Goal: Transaction & Acquisition: Purchase product/service

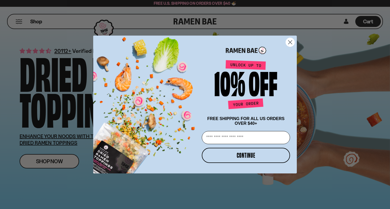
click at [291, 39] on circle "Close dialog" at bounding box center [290, 42] width 9 height 9
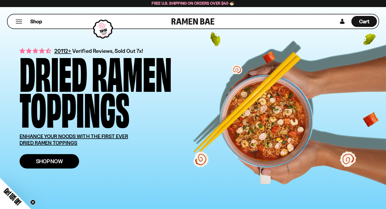
click at [68, 166] on link "Shop Now" at bounding box center [50, 161] width 60 height 14
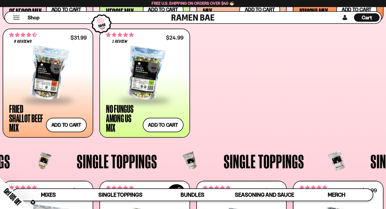
scroll to position [310, 0]
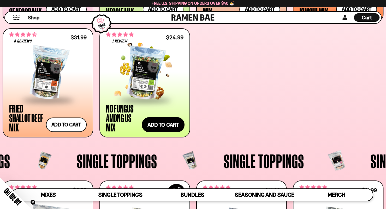
click at [156, 124] on button "Add to cart Add — Regular price $24.99 Regular price Sale price $24.99 Unit pri…" at bounding box center [163, 124] width 43 height 15
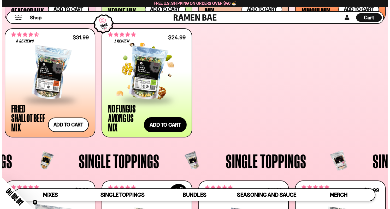
scroll to position [311, 0]
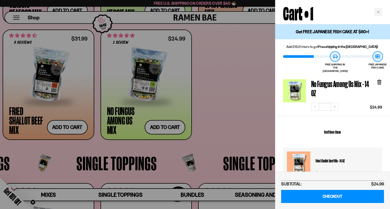
click at [229, 92] on div at bounding box center [195, 104] width 390 height 209
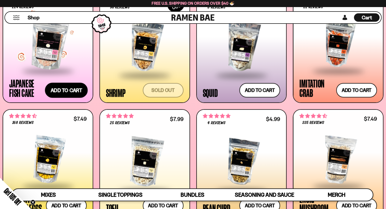
click at [71, 84] on button "Add to cart Add — Regular price $9.99 Regular price Sale price $9.99 Unit price…" at bounding box center [66, 89] width 43 height 15
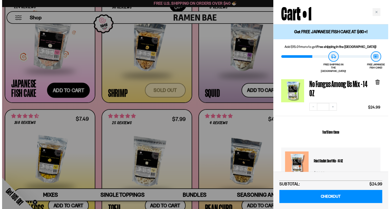
scroll to position [501, 0]
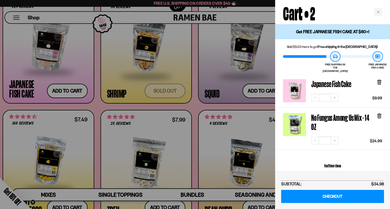
click at [200, 109] on div at bounding box center [195, 104] width 390 height 209
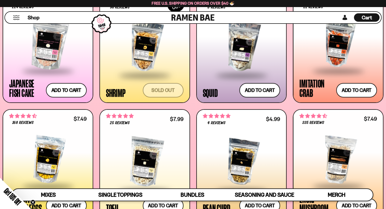
scroll to position [498, 0]
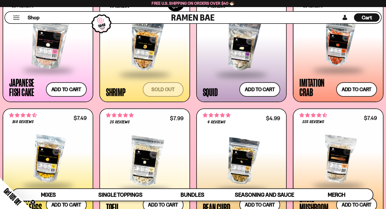
click at [336, 39] on div at bounding box center [339, 43] width 78 height 52
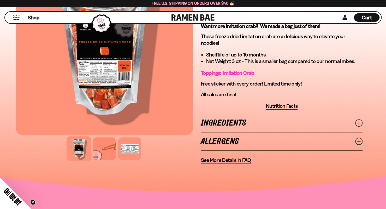
scroll to position [184, 0]
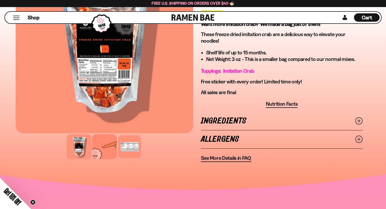
click at [104, 155] on div at bounding box center [104, 146] width 25 height 25
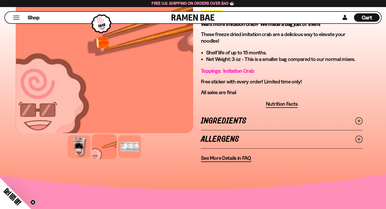
click at [130, 144] on div at bounding box center [129, 146] width 23 height 23
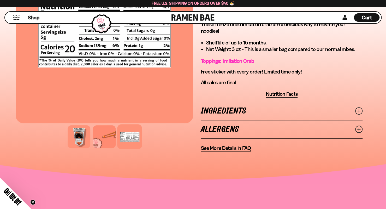
scroll to position [195, 0]
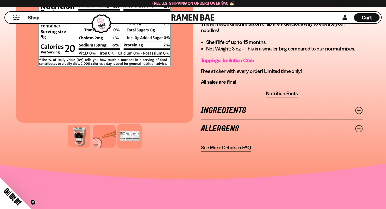
click at [210, 110] on link "Ingredients" at bounding box center [282, 110] width 162 height 18
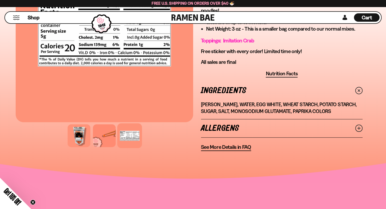
scroll to position [215, 0]
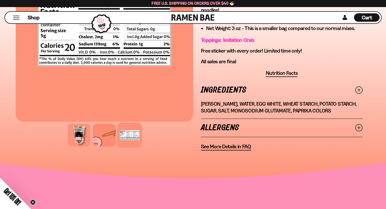
click at [219, 128] on link "Allergens" at bounding box center [282, 128] width 162 height 18
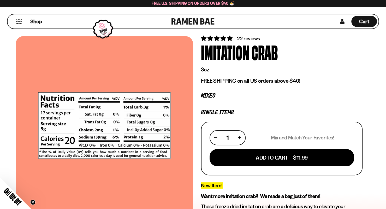
scroll to position [0, 0]
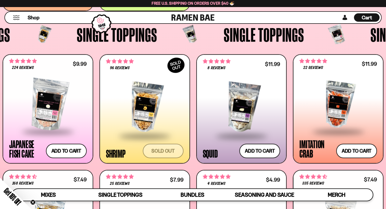
scroll to position [437, 0]
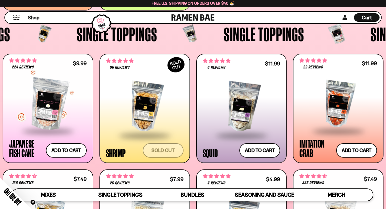
click at [54, 101] on div at bounding box center [48, 104] width 78 height 52
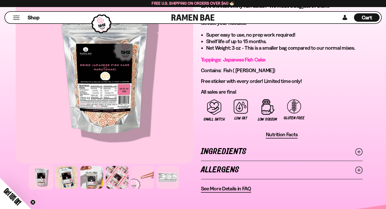
scroll to position [295, 0]
click at [87, 176] on div at bounding box center [91, 176] width 25 height 25
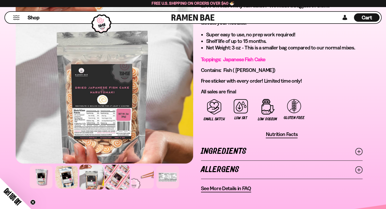
click at [115, 181] on div at bounding box center [117, 176] width 25 height 25
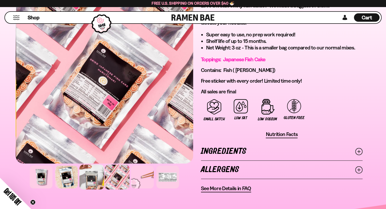
click at [90, 181] on div at bounding box center [91, 176] width 25 height 25
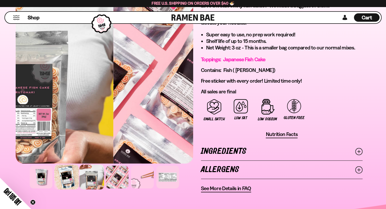
click at [66, 183] on div at bounding box center [66, 176] width 25 height 25
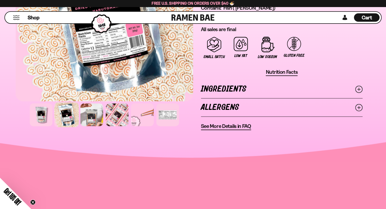
scroll to position [363, 0]
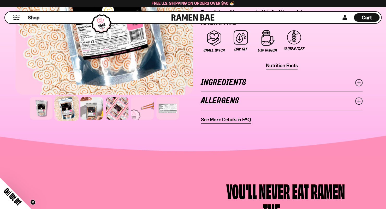
click at [237, 120] on span "See More Details in FAQ" at bounding box center [226, 119] width 50 height 7
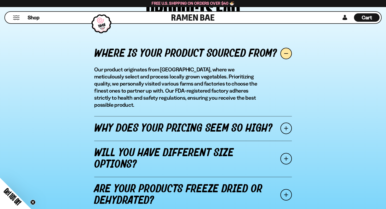
scroll to position [592, 0]
click at [286, 122] on span at bounding box center [285, 127] width 11 height 11
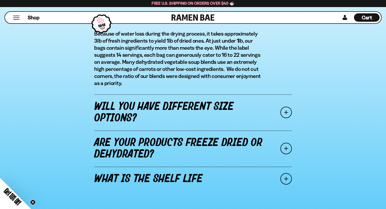
scroll to position [652, 0]
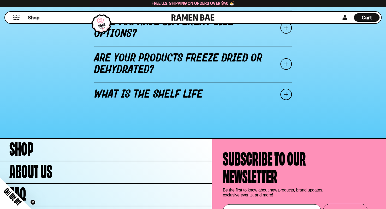
click at [277, 99] on link "What is the shelf life" at bounding box center [193, 94] width 198 height 25
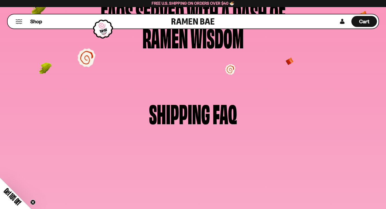
scroll to position [0, 0]
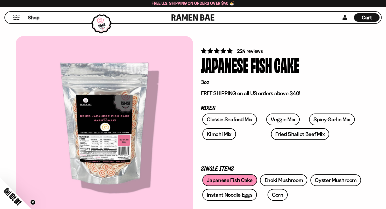
scroll to position [363, 0]
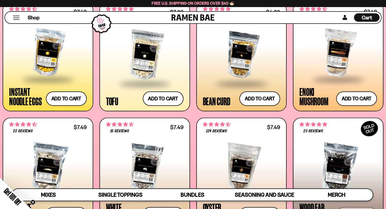
scroll to position [603, 0]
click at [66, 62] on div at bounding box center [48, 53] width 78 height 52
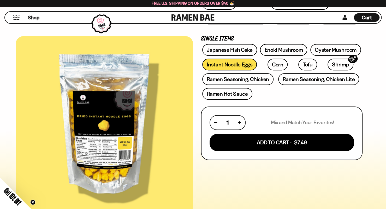
scroll to position [130, 0]
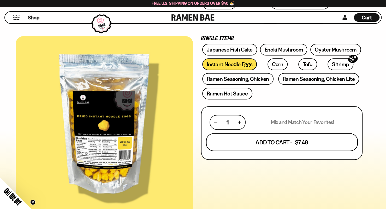
click at [318, 141] on button "Add To Cart - $7.49" at bounding box center [282, 142] width 152 height 18
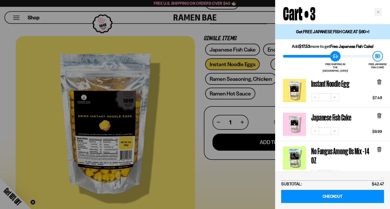
click at [196, 121] on div at bounding box center [195, 104] width 390 height 209
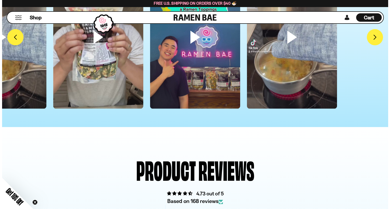
scroll to position [1490, 0]
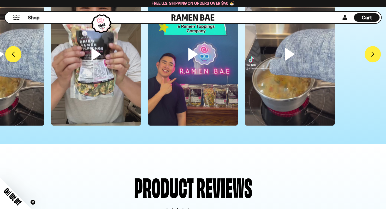
click at [369, 18] on span "Cart" at bounding box center [367, 17] width 10 height 6
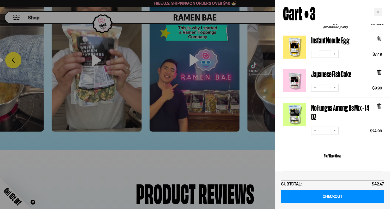
scroll to position [44, 0]
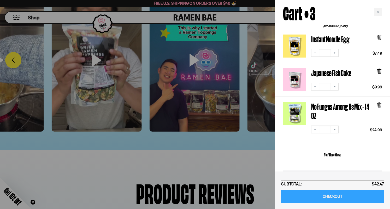
click at [332, 194] on link "CHECKOUT" at bounding box center [332, 196] width 103 height 13
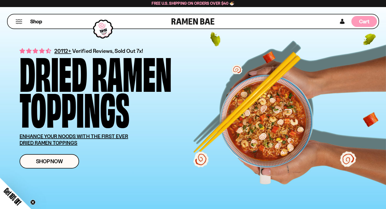
click at [365, 24] on span "Cart" at bounding box center [364, 21] width 10 height 6
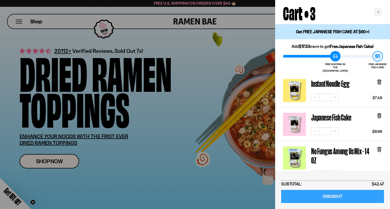
click at [328, 196] on link "CHECKOUT" at bounding box center [332, 196] width 103 height 13
